Goal: Transaction & Acquisition: Book appointment/travel/reservation

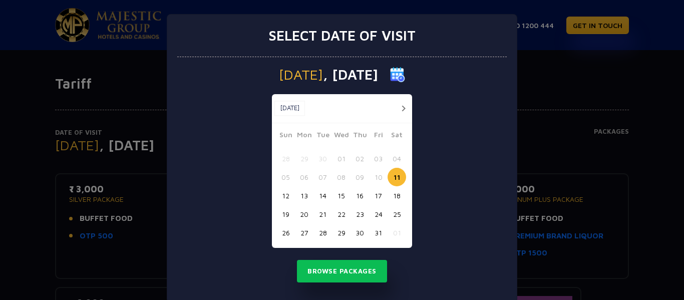
click at [399, 108] on button "button" at bounding box center [403, 108] width 13 height 13
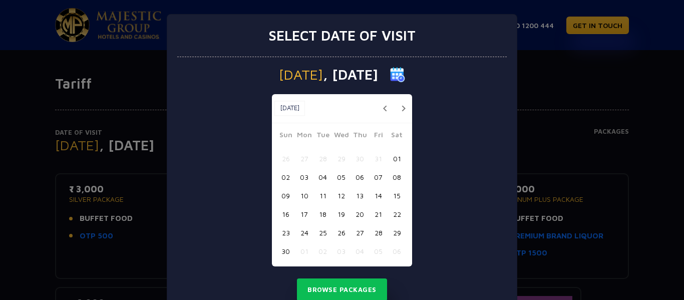
click at [374, 179] on button "07" at bounding box center [378, 177] width 19 height 19
click at [356, 292] on button "Browse Packages" at bounding box center [342, 289] width 90 height 23
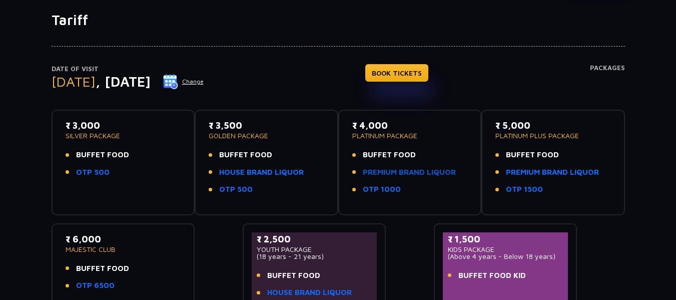
scroll to position [53, 0]
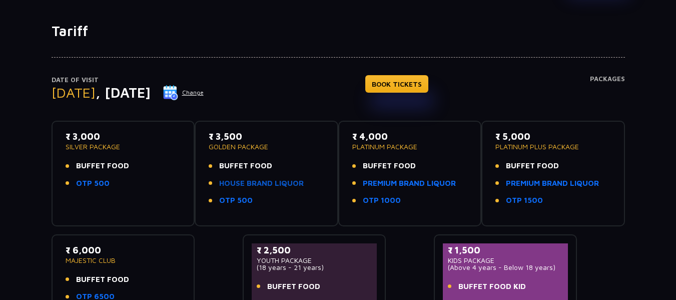
click at [241, 184] on link "HOUSE BRAND LIQUOR" at bounding box center [261, 184] width 85 height 12
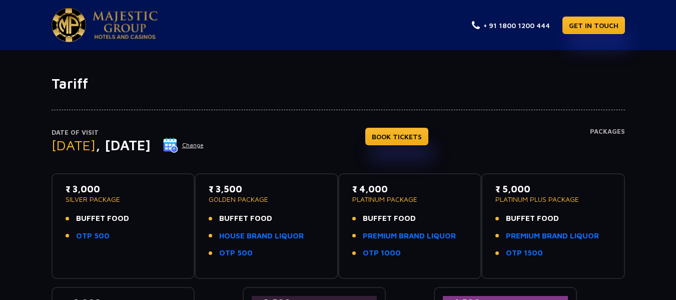
scroll to position [50, 0]
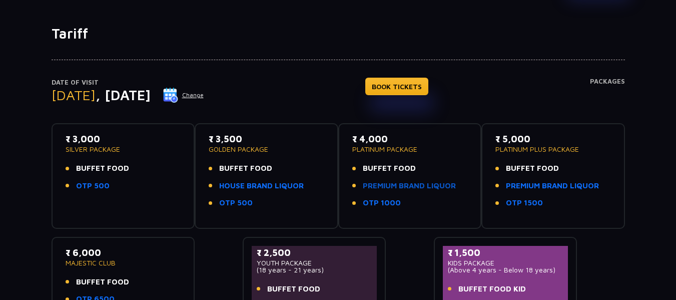
click at [399, 187] on link "PREMIUM BRAND LIQUOR" at bounding box center [409, 186] width 93 height 12
click at [419, 85] on link "BOOK TICKETS" at bounding box center [396, 87] width 63 height 18
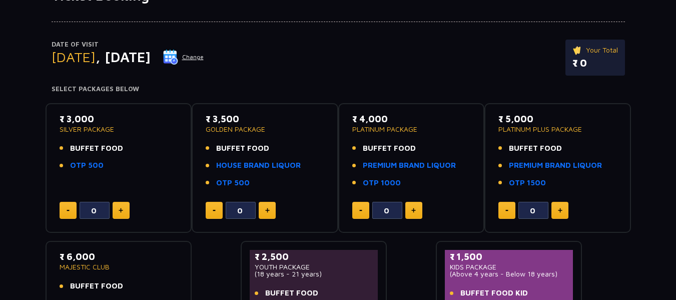
scroll to position [100, 0]
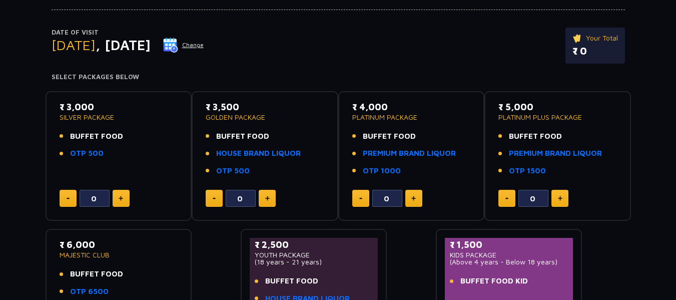
click at [415, 202] on button at bounding box center [413, 198] width 17 height 17
type input "4"
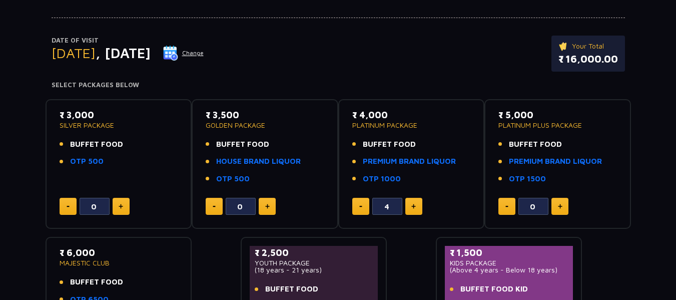
scroll to position [0, 0]
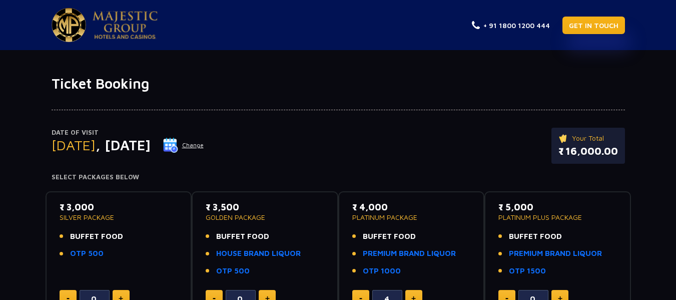
click at [579, 25] on link "GET IN TOUCH" at bounding box center [594, 26] width 63 height 18
